Goal: Task Accomplishment & Management: Complete application form

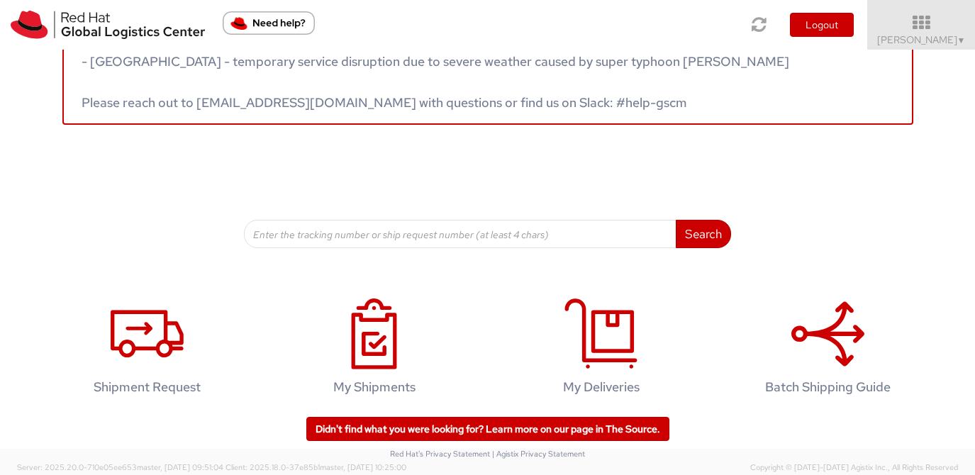
scroll to position [74, 0]
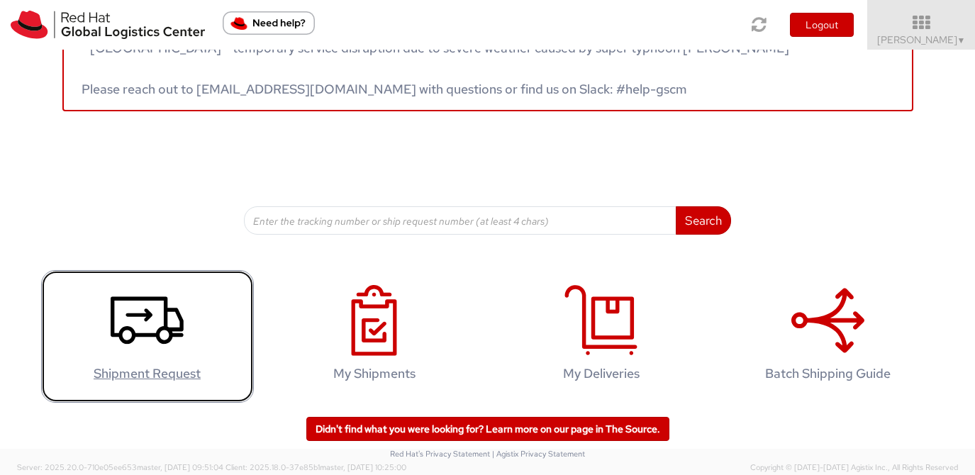
click at [169, 321] on icon at bounding box center [147, 320] width 73 height 71
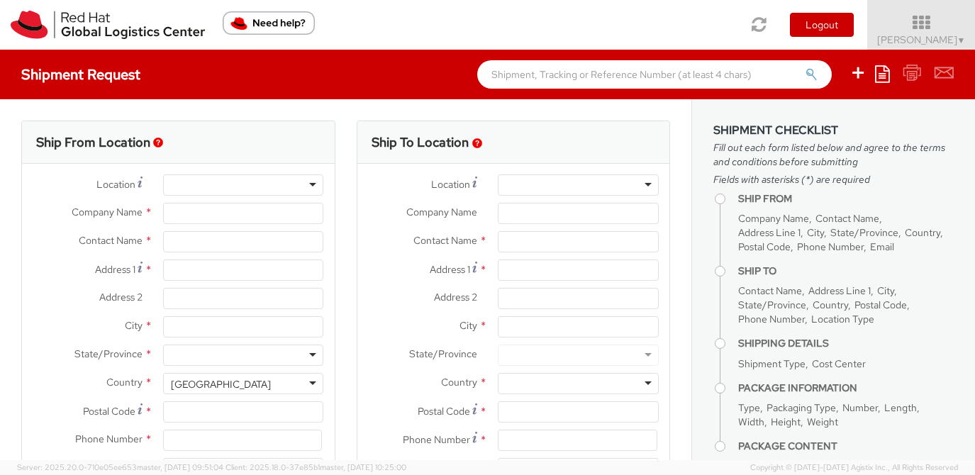
select select "512"
select select
click at [314, 179] on div at bounding box center [243, 184] width 161 height 21
click at [311, 185] on div at bounding box center [243, 184] width 161 height 21
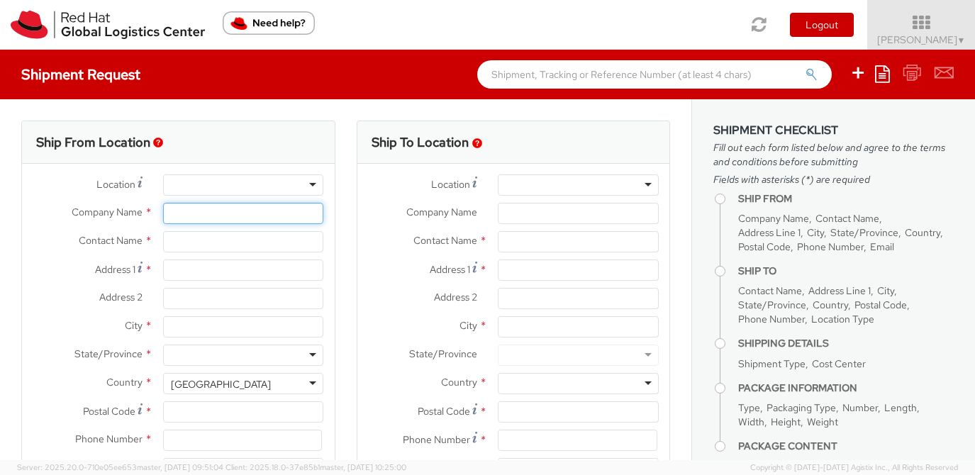
click at [253, 211] on input "Company Name *" at bounding box center [243, 213] width 161 height 21
type input "Red Hat"
type input "[PERSON_NAME]"
type input "lburwell@redhat.com"
type input "Red Hat, Inc."
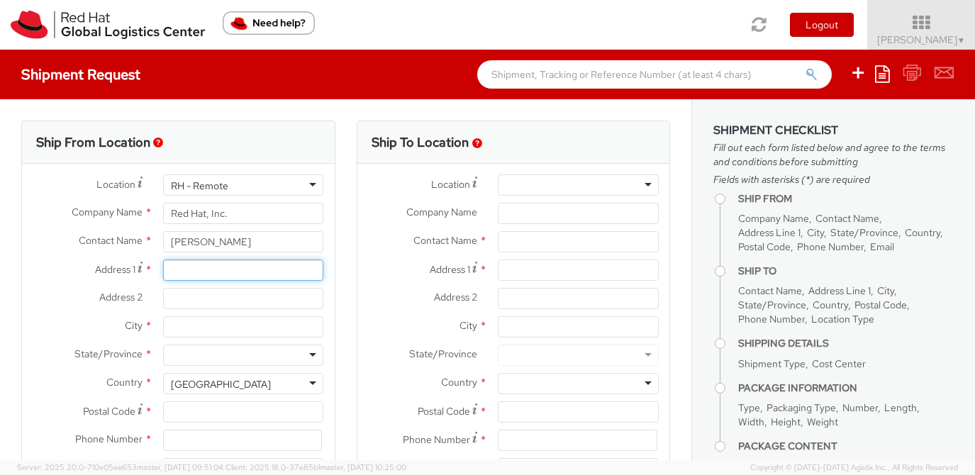
type input "1600 International Drive #800"
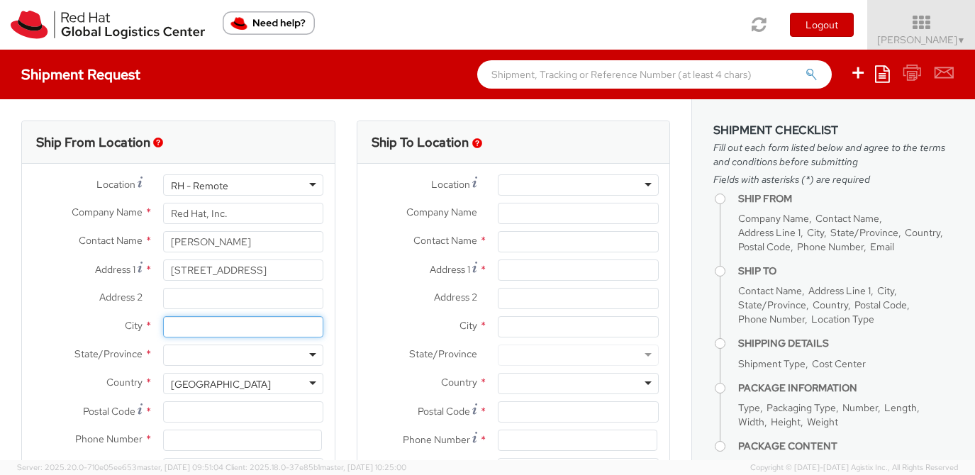
type input "McLean"
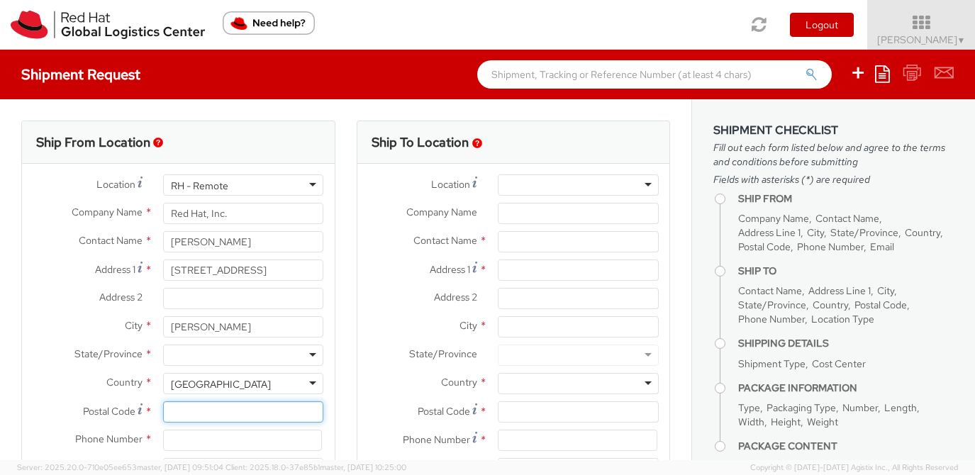
type input "22102"
type input "7039812398"
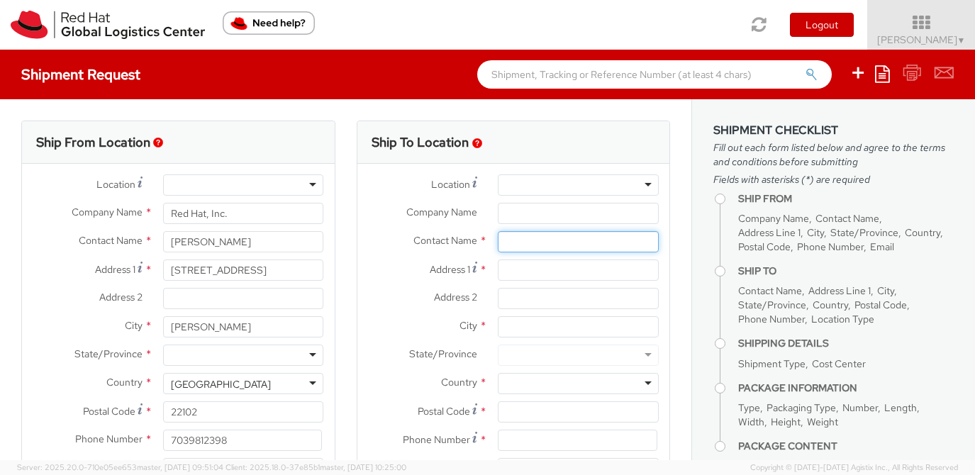
click at [561, 245] on input "text" at bounding box center [578, 241] width 161 height 21
click at [576, 264] on input "Address 1 *" at bounding box center [578, 269] width 161 height 21
click at [576, 239] on input "Phil Joyner" at bounding box center [578, 241] width 161 height 21
click at [503, 238] on input "Phil Joyner" at bounding box center [578, 241] width 161 height 21
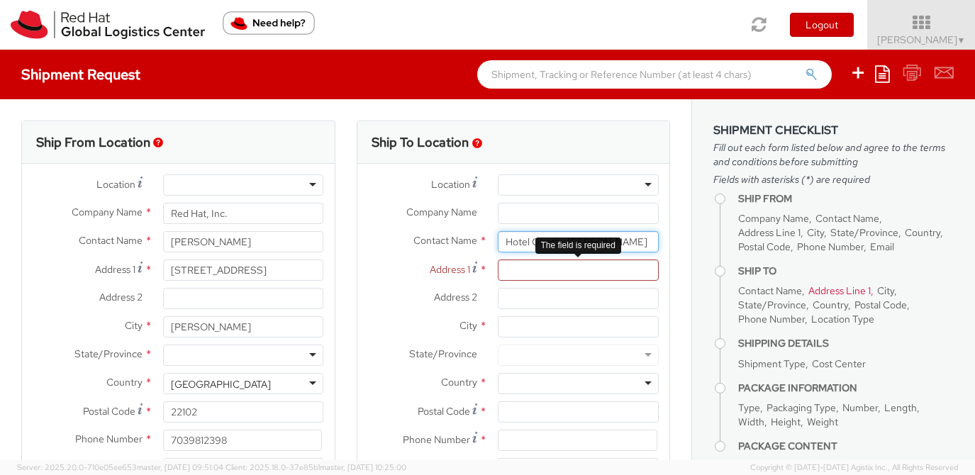
type input "Hotel Guest - Phil Joyner"
click at [510, 277] on input "Address 1 *" at bounding box center [578, 269] width 161 height 21
paste input "100 W Kennedy Blvd"
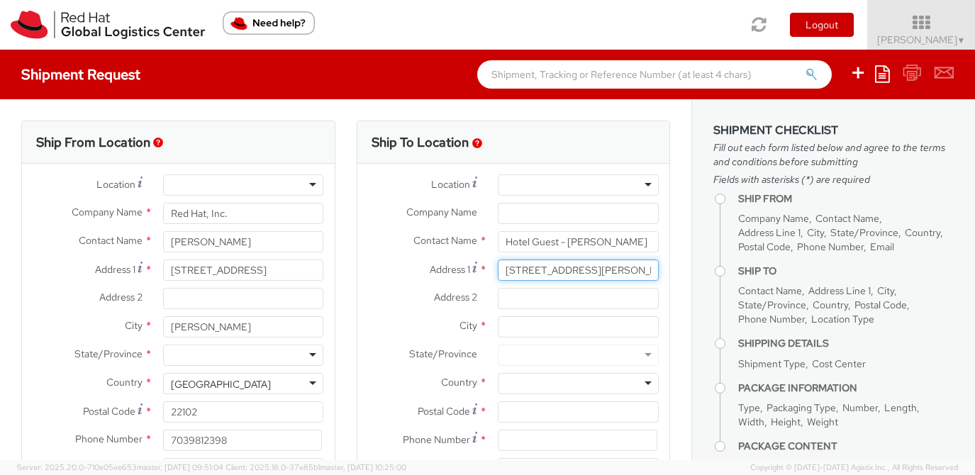
type input "100 W Kennedy Blvd"
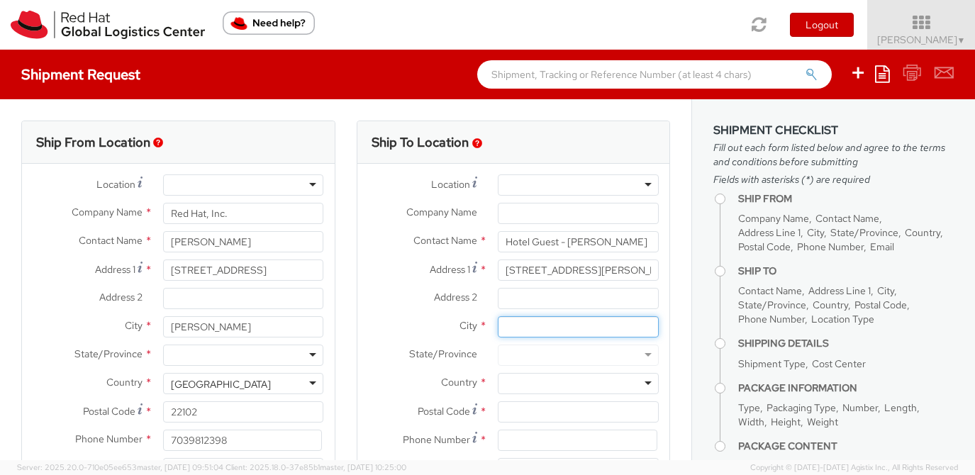
click at [527, 333] on input "City *" at bounding box center [578, 326] width 161 height 21
type input "Tampa"
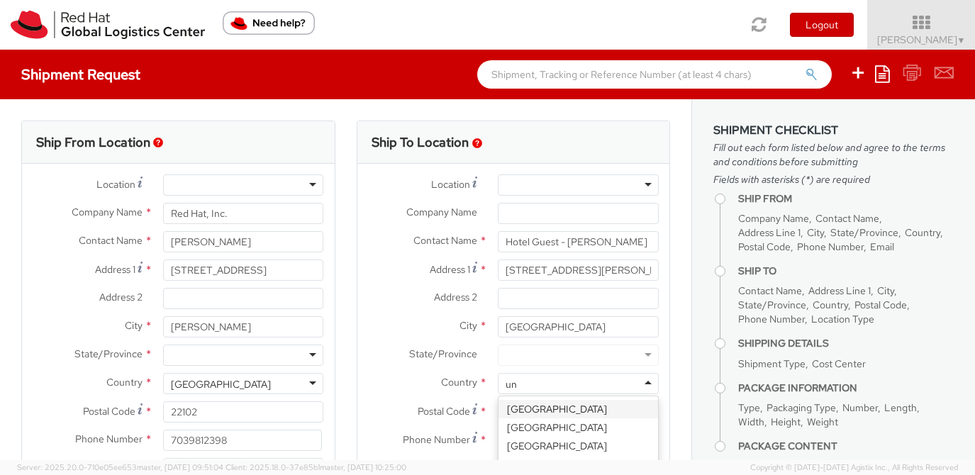
type input "uni"
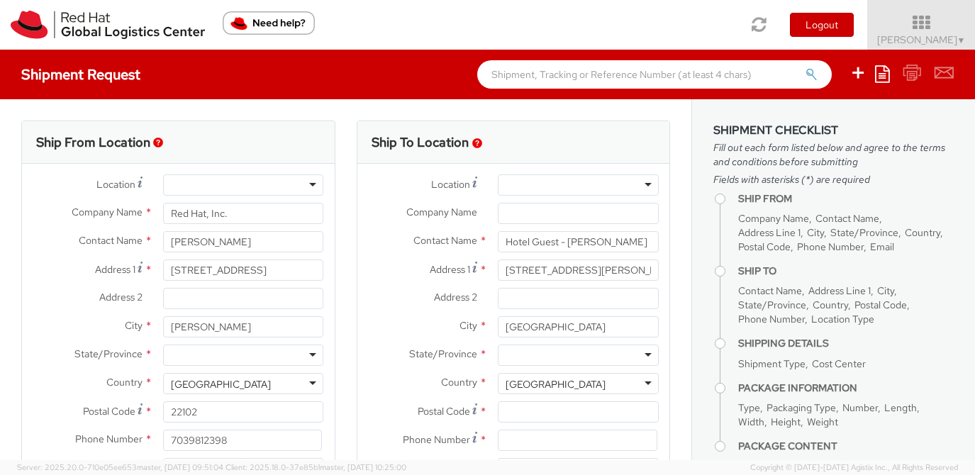
click at [542, 357] on div at bounding box center [578, 355] width 161 height 21
type input "f"
click at [527, 408] on input "Postal Code *" at bounding box center [578, 411] width 161 height 21
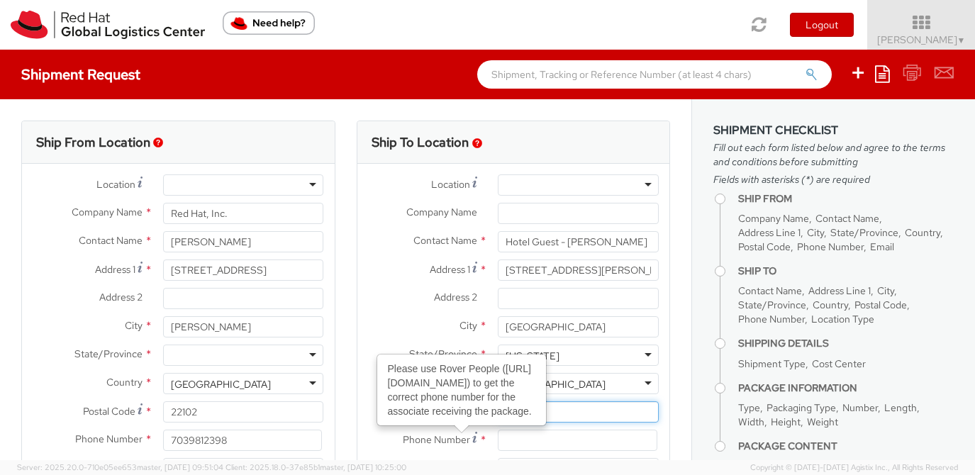
type input "33602"
click at [519, 439] on input at bounding box center [578, 440] width 160 height 21
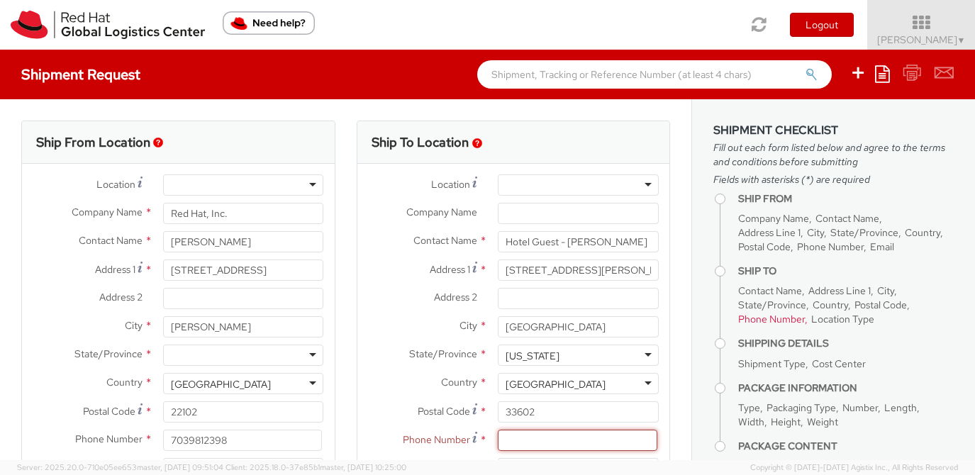
paste input "704-281-1536"
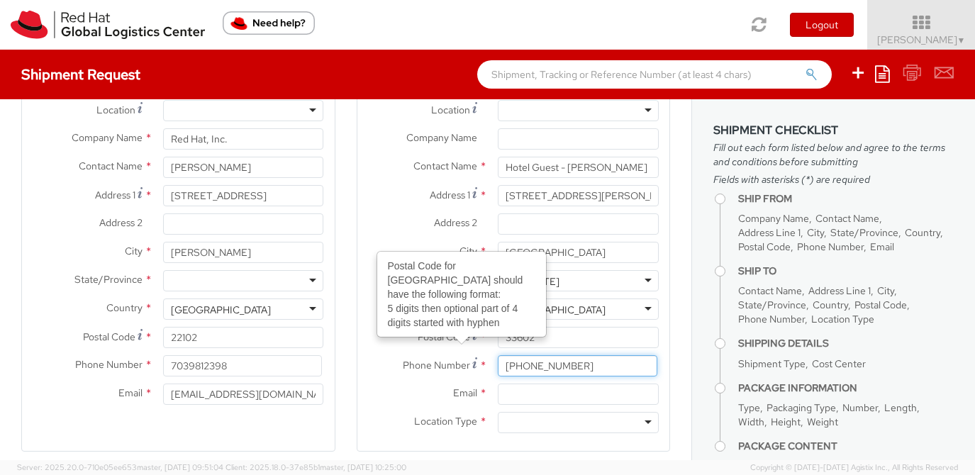
scroll to position [96, 0]
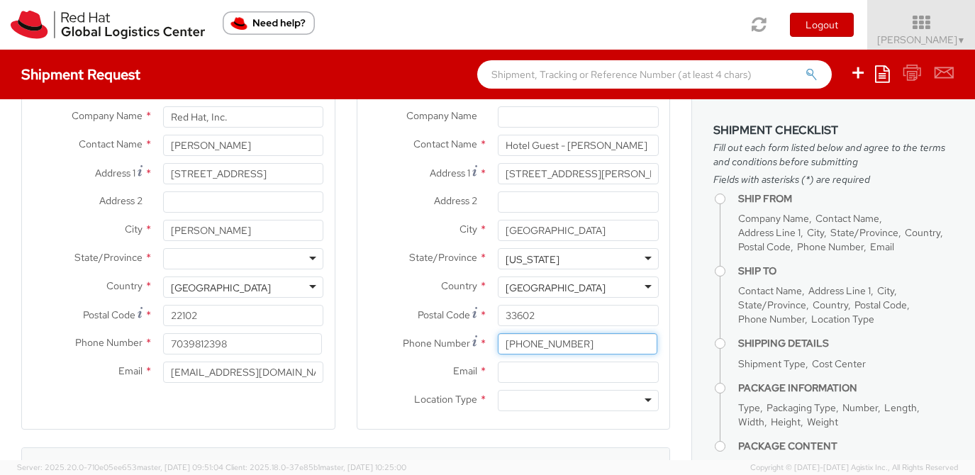
type input "704-281-1536"
click at [527, 367] on input "Email *" at bounding box center [578, 372] width 161 height 21
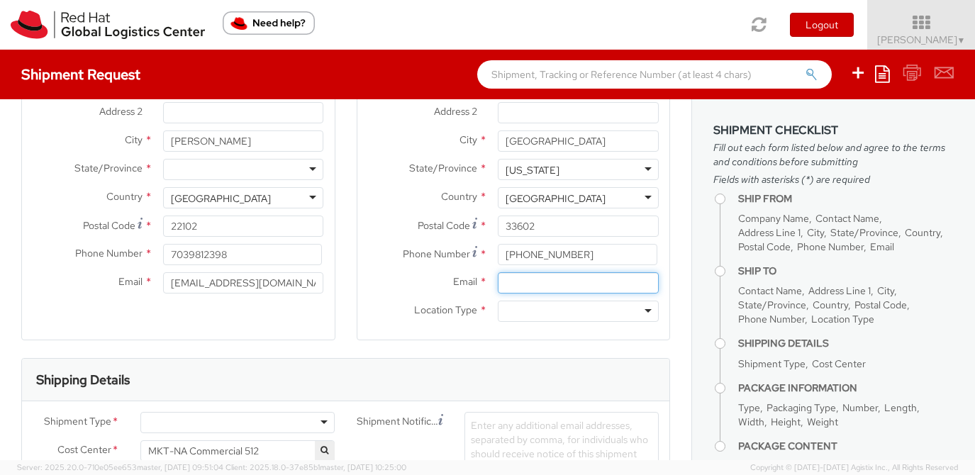
scroll to position [189, 0]
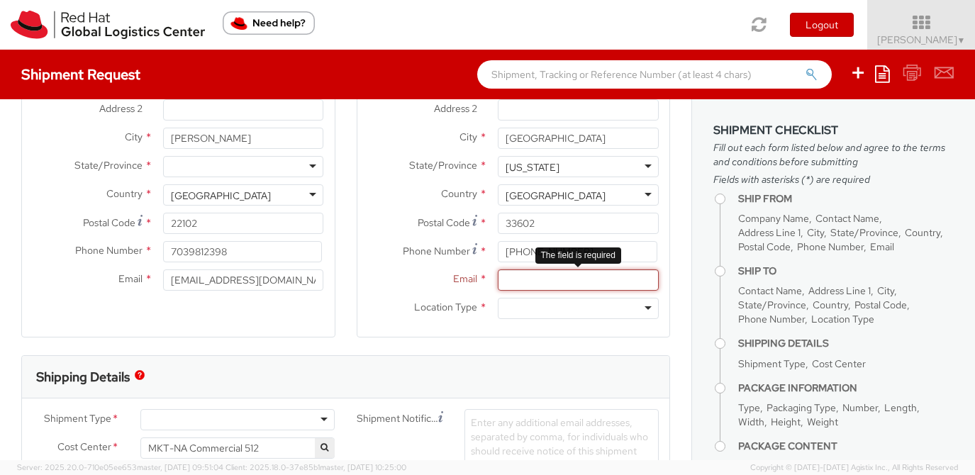
paste input "pjoyner@redhat.com"
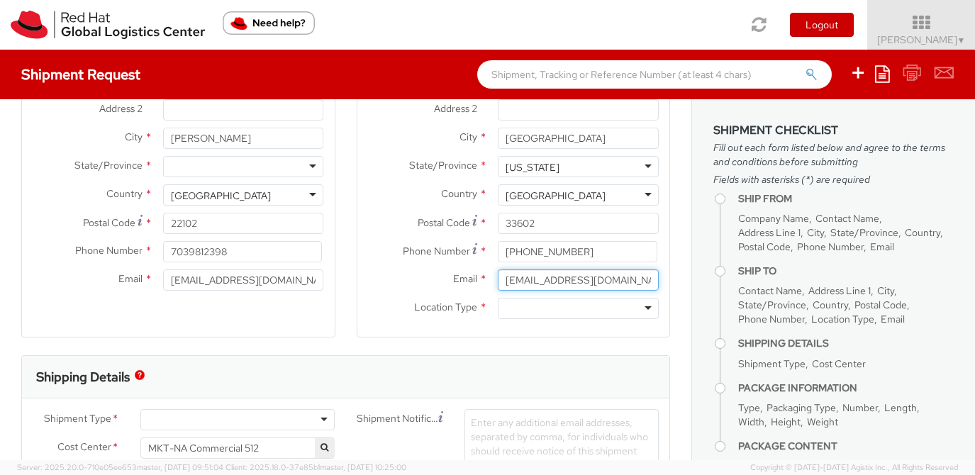
type input "pjoyner@redhat.com"
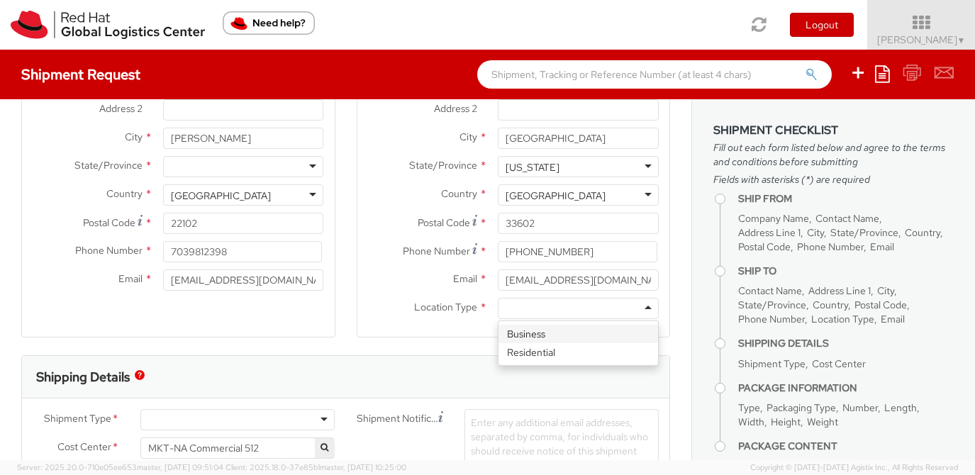
click at [555, 307] on div at bounding box center [578, 308] width 161 height 21
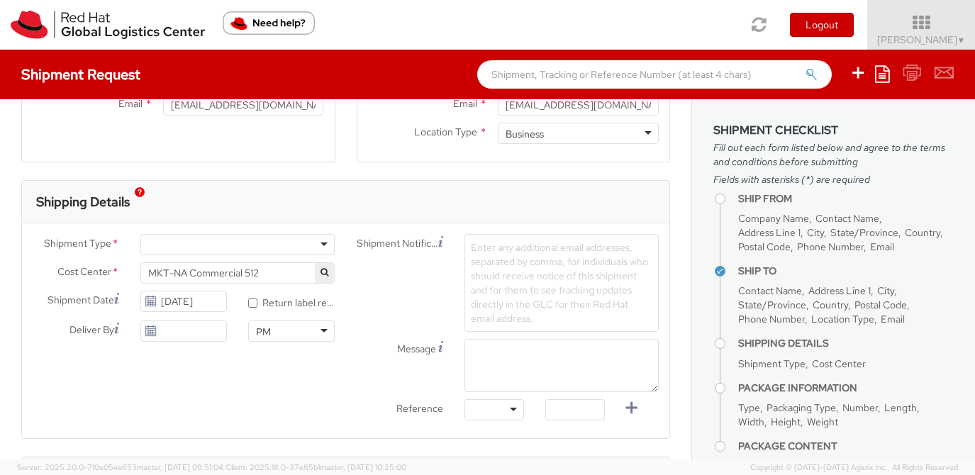
scroll to position [372, 0]
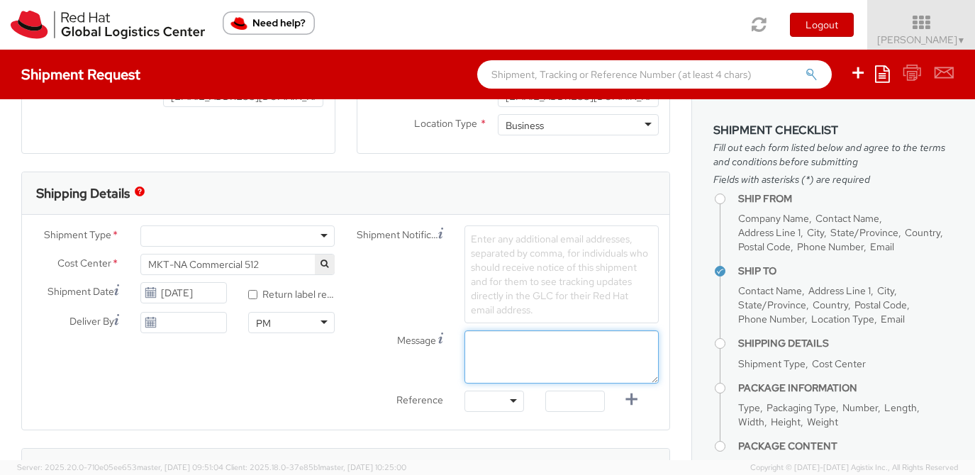
click at [512, 351] on textarea "Message" at bounding box center [561, 356] width 194 height 53
type textarea "notebooks for USF workshop"
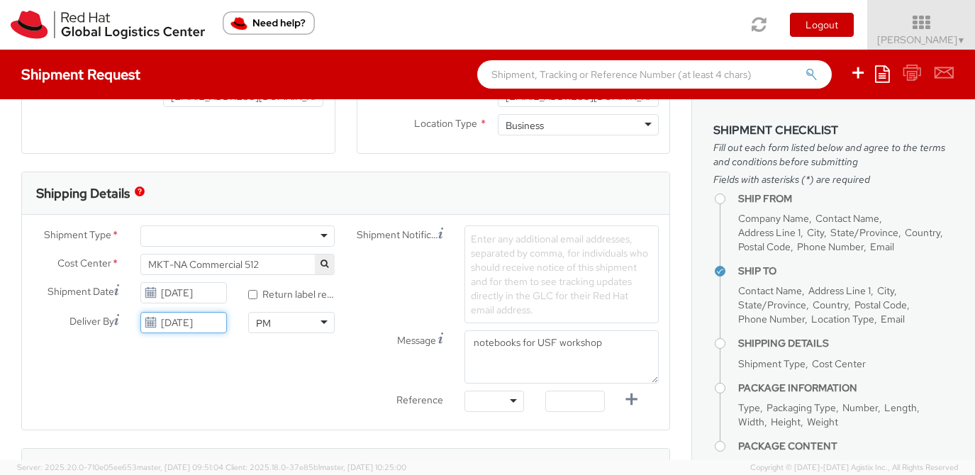
click at [200, 325] on input "10/02/2025" at bounding box center [183, 322] width 86 height 21
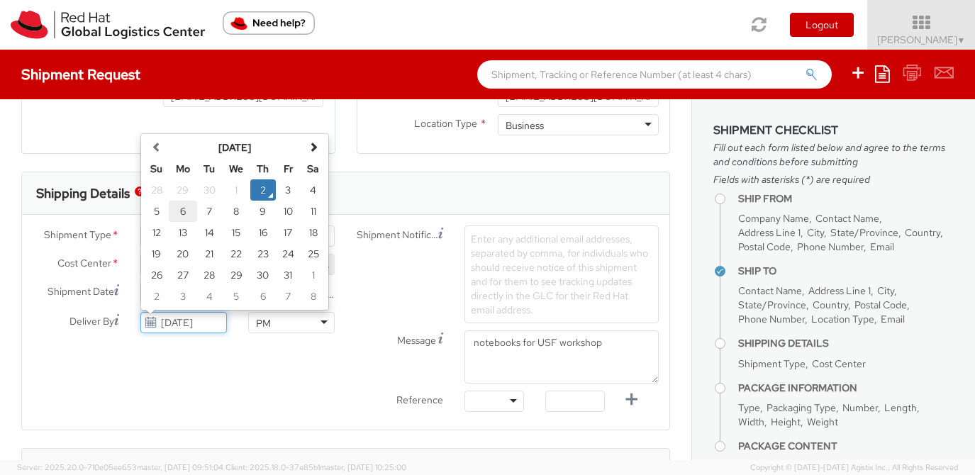
click at [185, 213] on td "6" at bounding box center [183, 211] width 28 height 21
type input "10/06/2025"
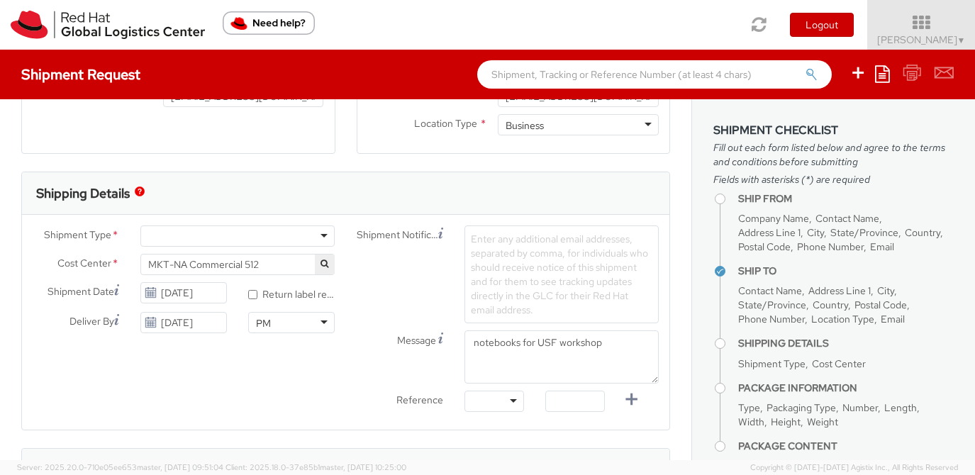
click at [179, 369] on div "Shipment Type * Batch Business Personal Cost Center * MKT-NA Commercial 512 MKT…" at bounding box center [345, 322] width 647 height 194
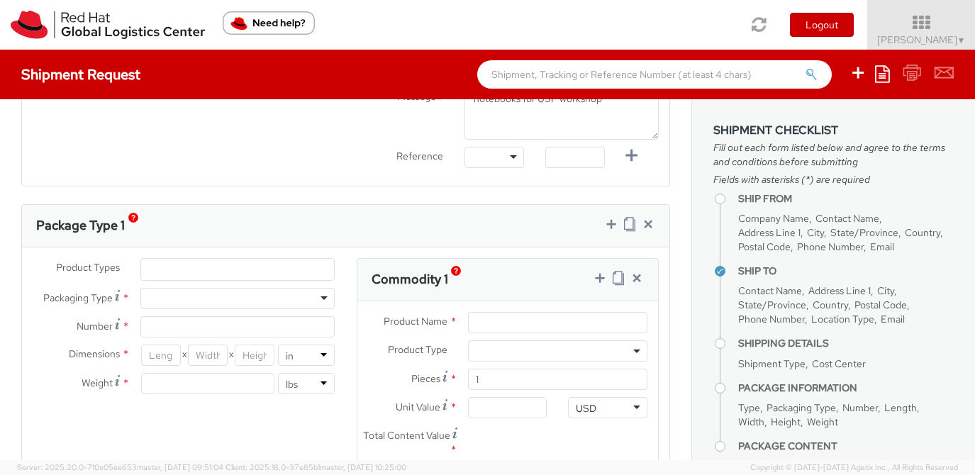
scroll to position [646, 0]
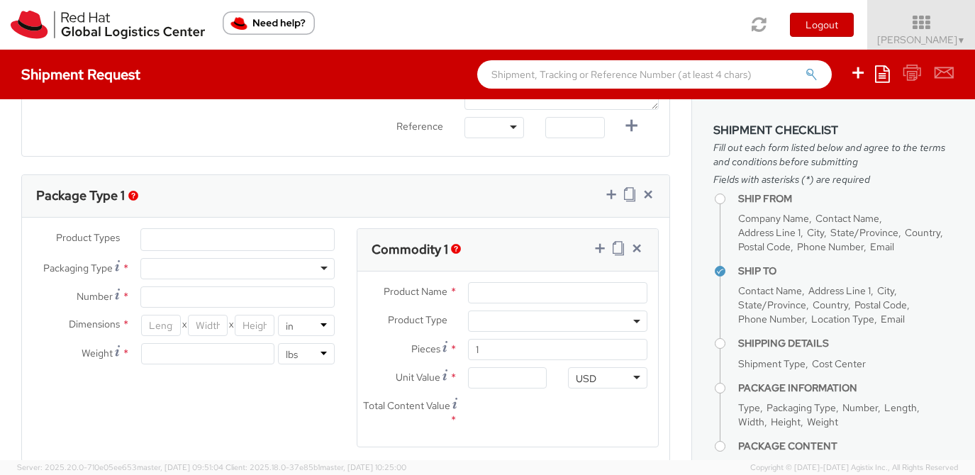
click at [249, 264] on div at bounding box center [237, 268] width 194 height 21
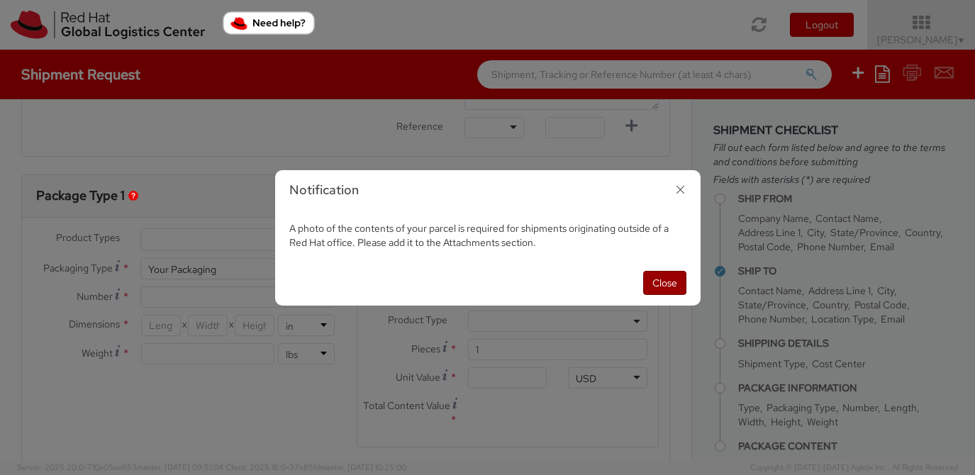
click at [656, 277] on button "Close" at bounding box center [664, 283] width 43 height 24
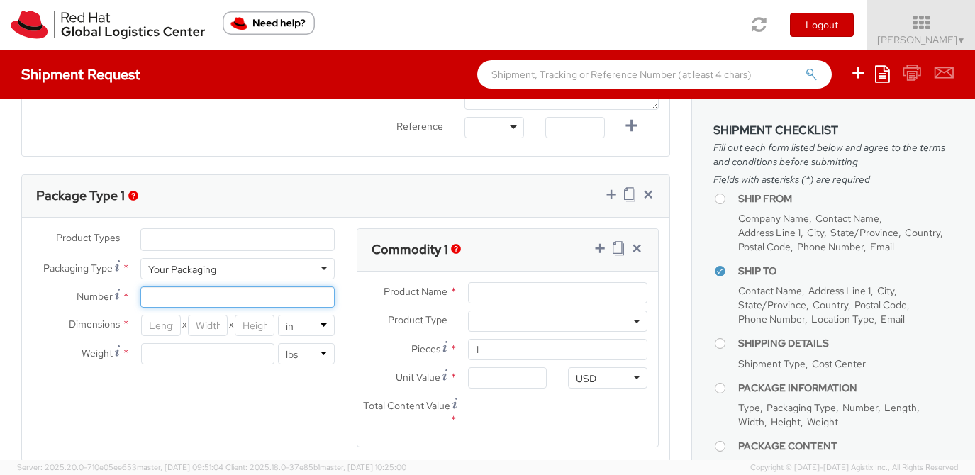
click at [250, 292] on input "Number *" at bounding box center [237, 296] width 194 height 21
type input "1"
click at [160, 328] on input "number" at bounding box center [161, 325] width 40 height 21
type input "16"
click at [210, 323] on input "number" at bounding box center [208, 325] width 40 height 21
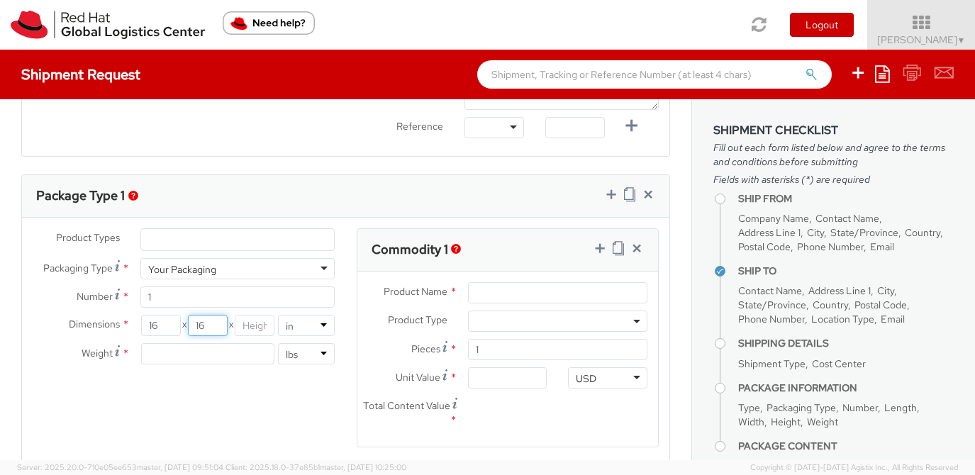
type input "16"
click at [248, 323] on input "1" at bounding box center [255, 325] width 40 height 21
type input "16"
click at [230, 352] on input "number" at bounding box center [207, 353] width 133 height 21
type input "15"
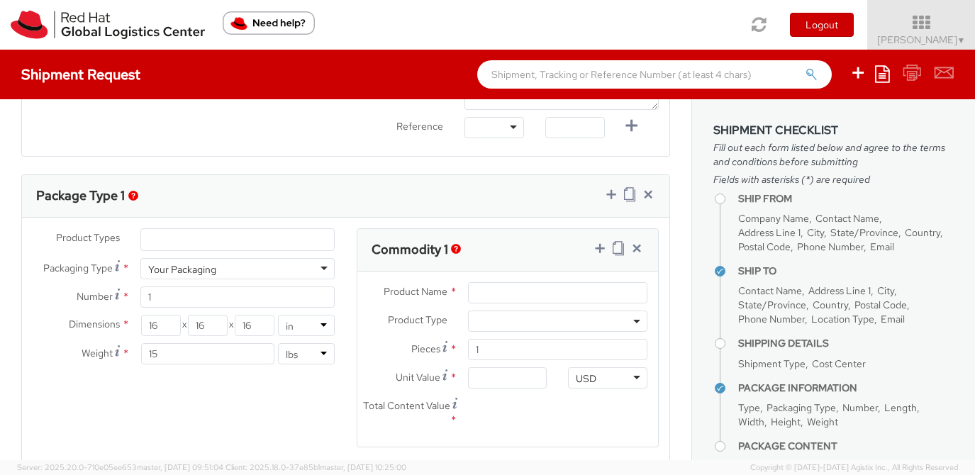
click at [224, 407] on div "Product Types * Documents Docking Station Laptop Monitor Other Hardware Server …" at bounding box center [345, 346] width 647 height 237
click at [503, 286] on input "Product Name *" at bounding box center [557, 292] width 179 height 21
type input "various"
click at [486, 370] on input "Unit Value *" at bounding box center [507, 377] width 79 height 21
type input "5.00"
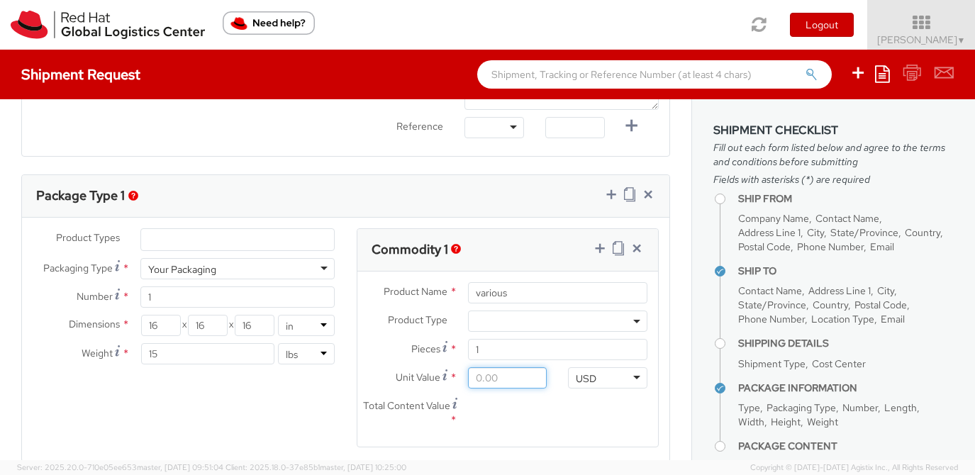
type input "5.00"
click at [307, 397] on div "Product Types * Documents Docking Station Laptop Monitor Other Hardware Server …" at bounding box center [345, 346] width 647 height 237
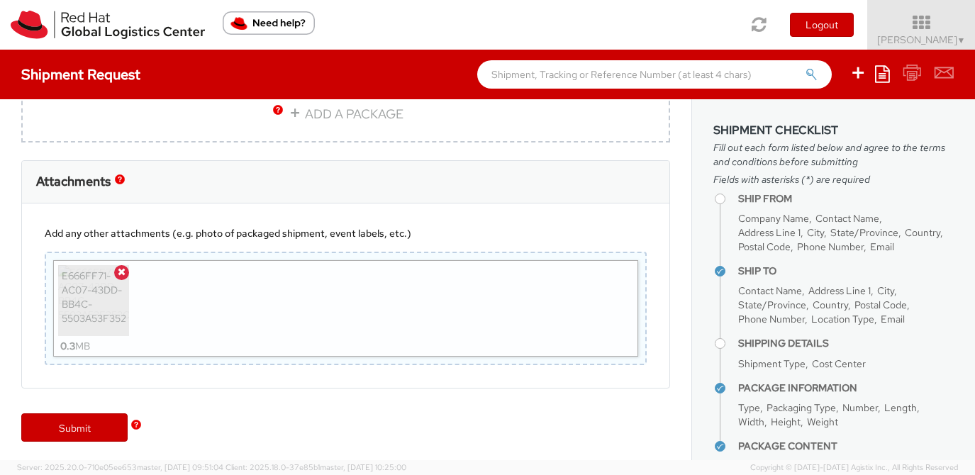
scroll to position [1043, 0]
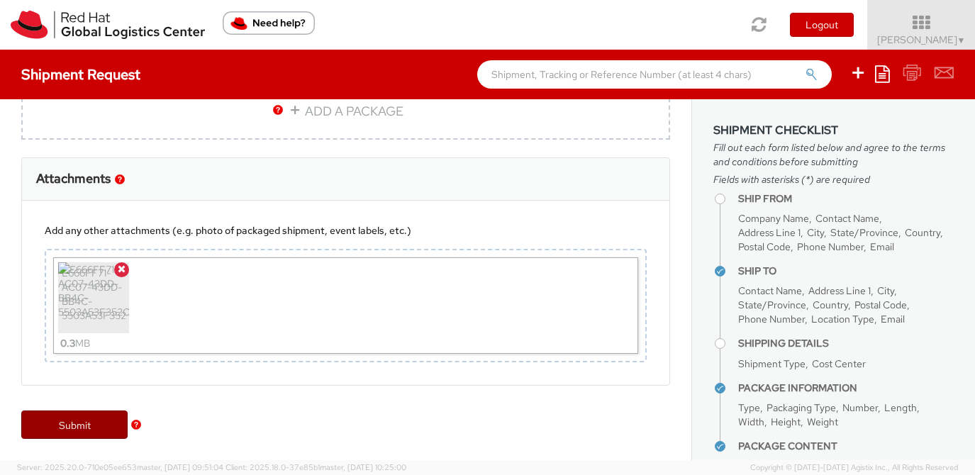
click at [86, 422] on link "Submit" at bounding box center [74, 424] width 106 height 28
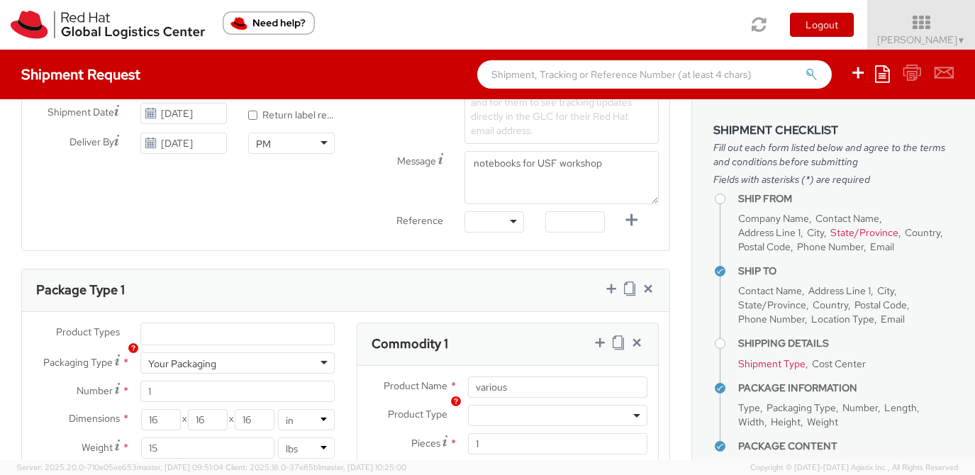
scroll to position [0, 0]
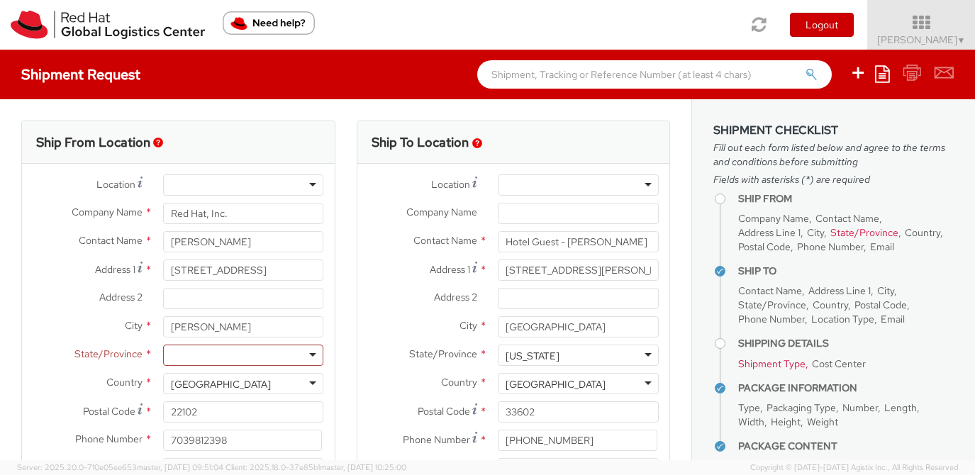
click at [309, 358] on div at bounding box center [243, 355] width 161 height 21
type input "v"
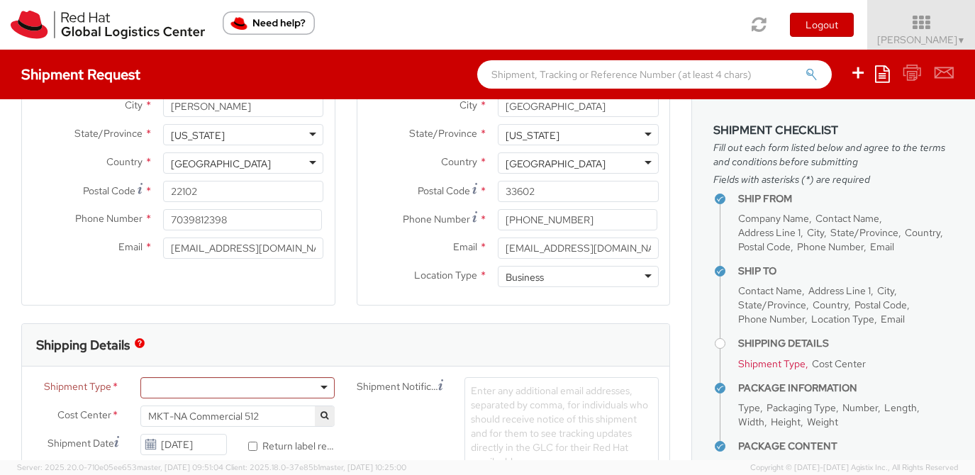
scroll to position [259, 0]
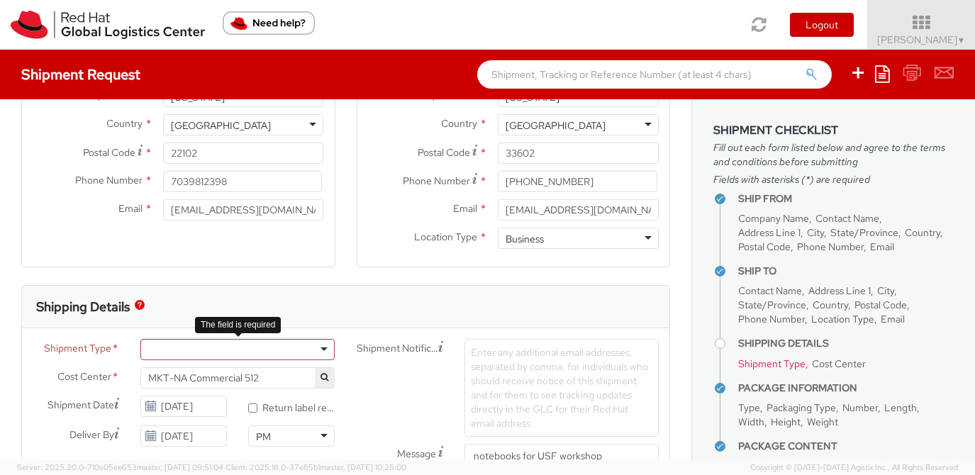
click at [263, 350] on div at bounding box center [237, 349] width 194 height 21
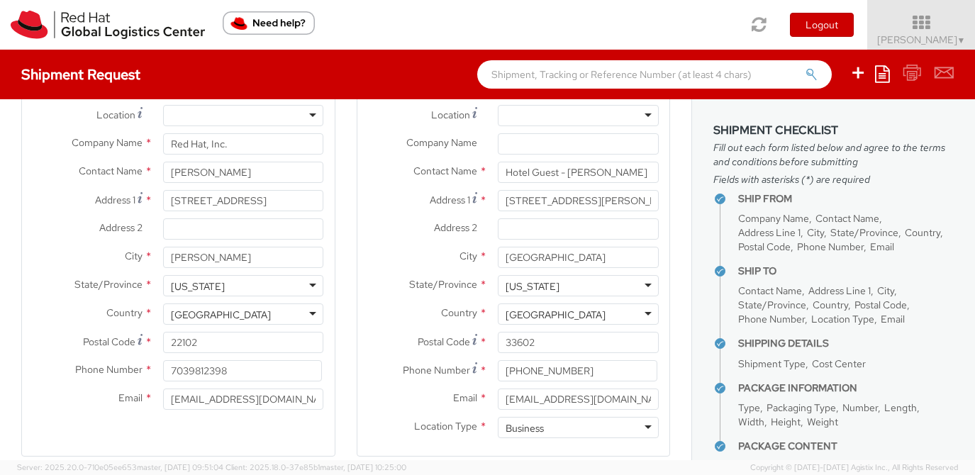
scroll to position [0, 0]
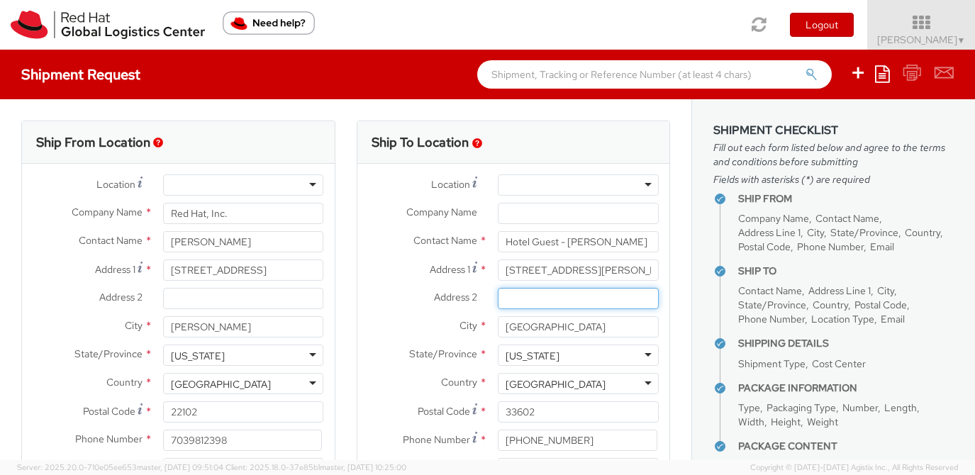
click at [530, 297] on input "Address 2 *" at bounding box center [578, 298] width 161 height 21
paste input "Aloft Tampa Downtown"
type input "Aloft Tampa Downtown"
click at [393, 322] on label "City *" at bounding box center [422, 325] width 130 height 18
click at [498, 322] on input "Tampa" at bounding box center [578, 326] width 161 height 21
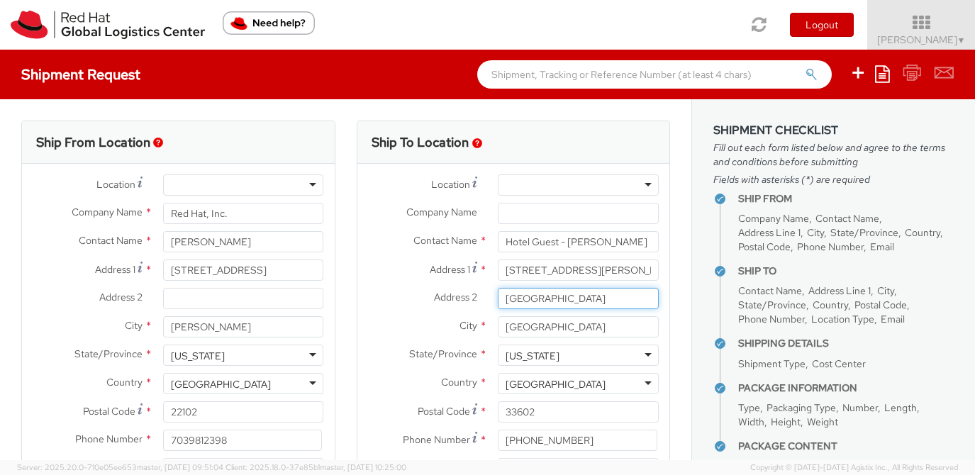
drag, startPoint x: 617, startPoint y: 299, endPoint x: 486, endPoint y: 300, distance: 131.2
click at [486, 299] on div "Address 2 * Aloft Tampa Downtown" at bounding box center [513, 298] width 313 height 21
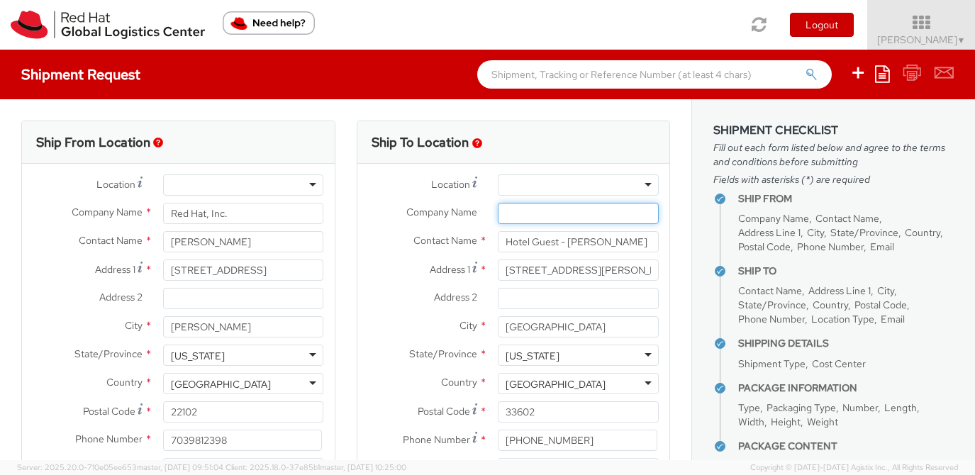
click at [532, 211] on input "Company Name *" at bounding box center [578, 213] width 161 height 21
paste input "Aloft Tampa Downtown"
type input "Aloft Tampa Downtown"
click at [369, 273] on label "Address 1 *" at bounding box center [422, 268] width 130 height 19
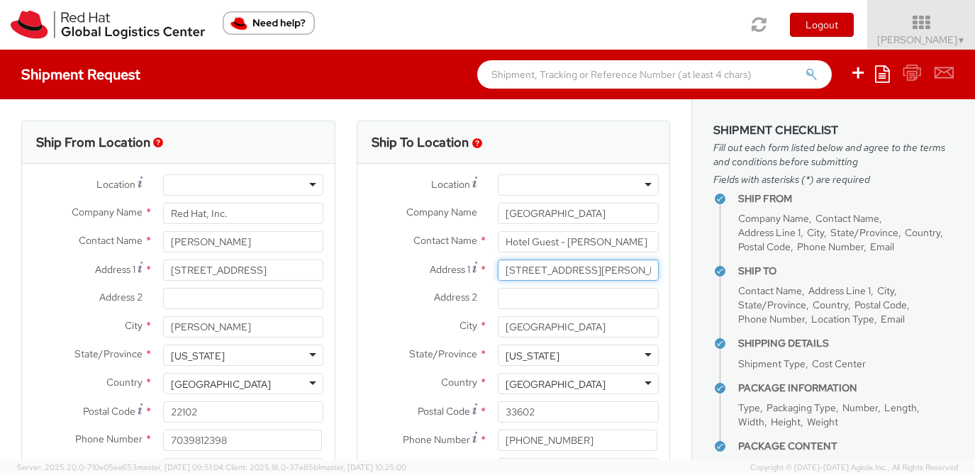
click at [498, 273] on input "100 W Kennedy Blvd" at bounding box center [578, 269] width 161 height 21
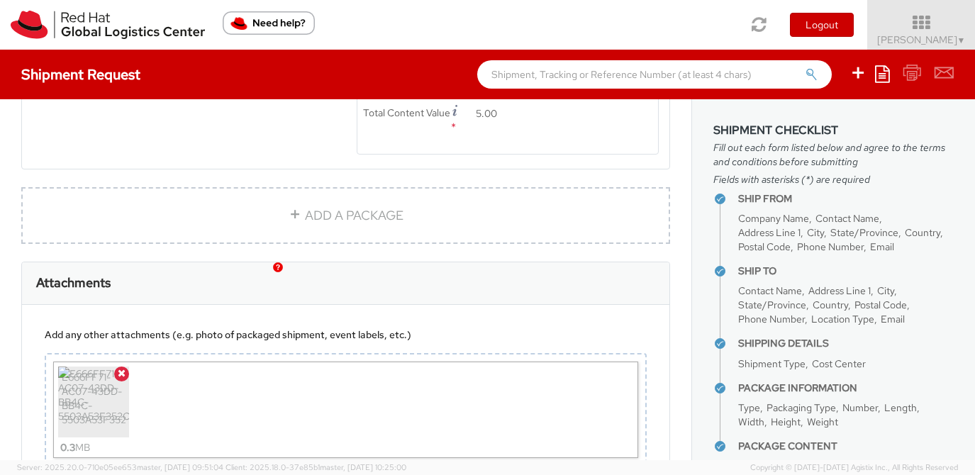
scroll to position [1043, 0]
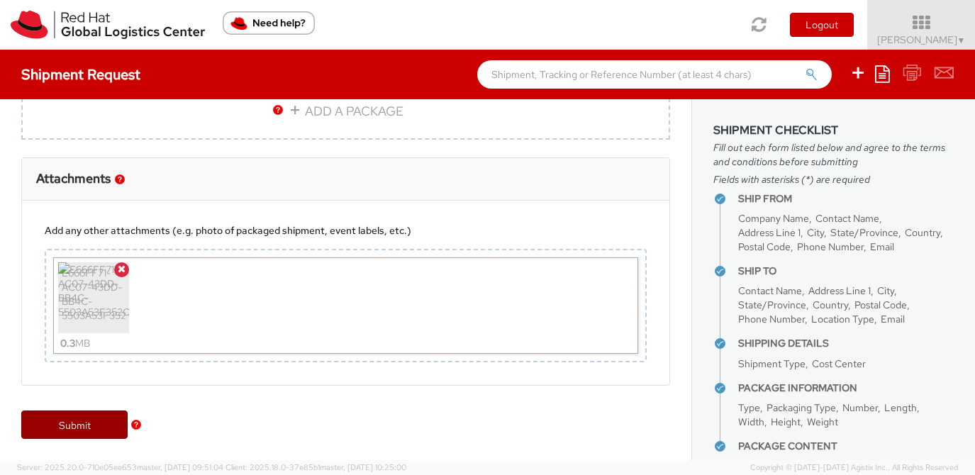
click at [110, 420] on link "Submit" at bounding box center [74, 424] width 106 height 28
